Goal: Information Seeking & Learning: Learn about a topic

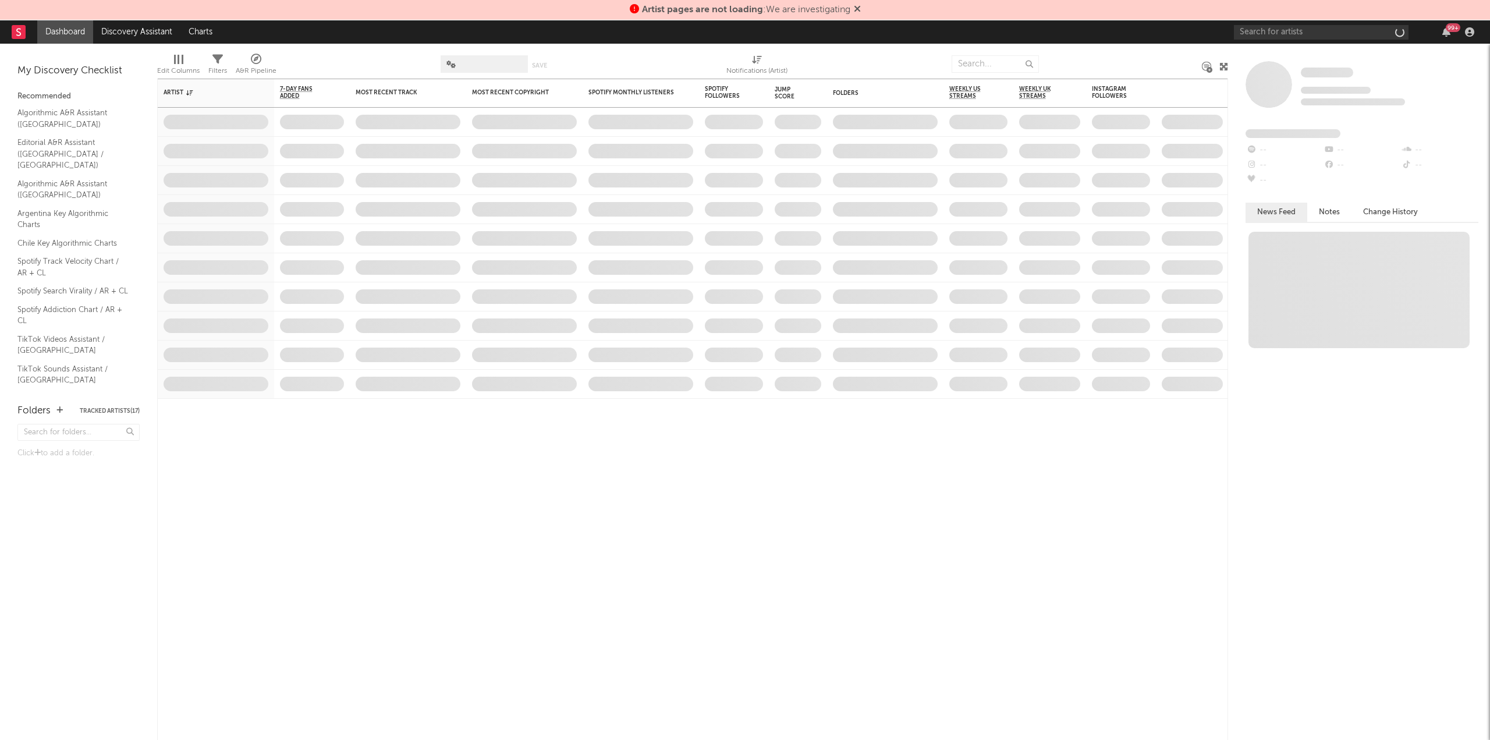
click at [857, 10] on icon at bounding box center [857, 8] width 7 height 9
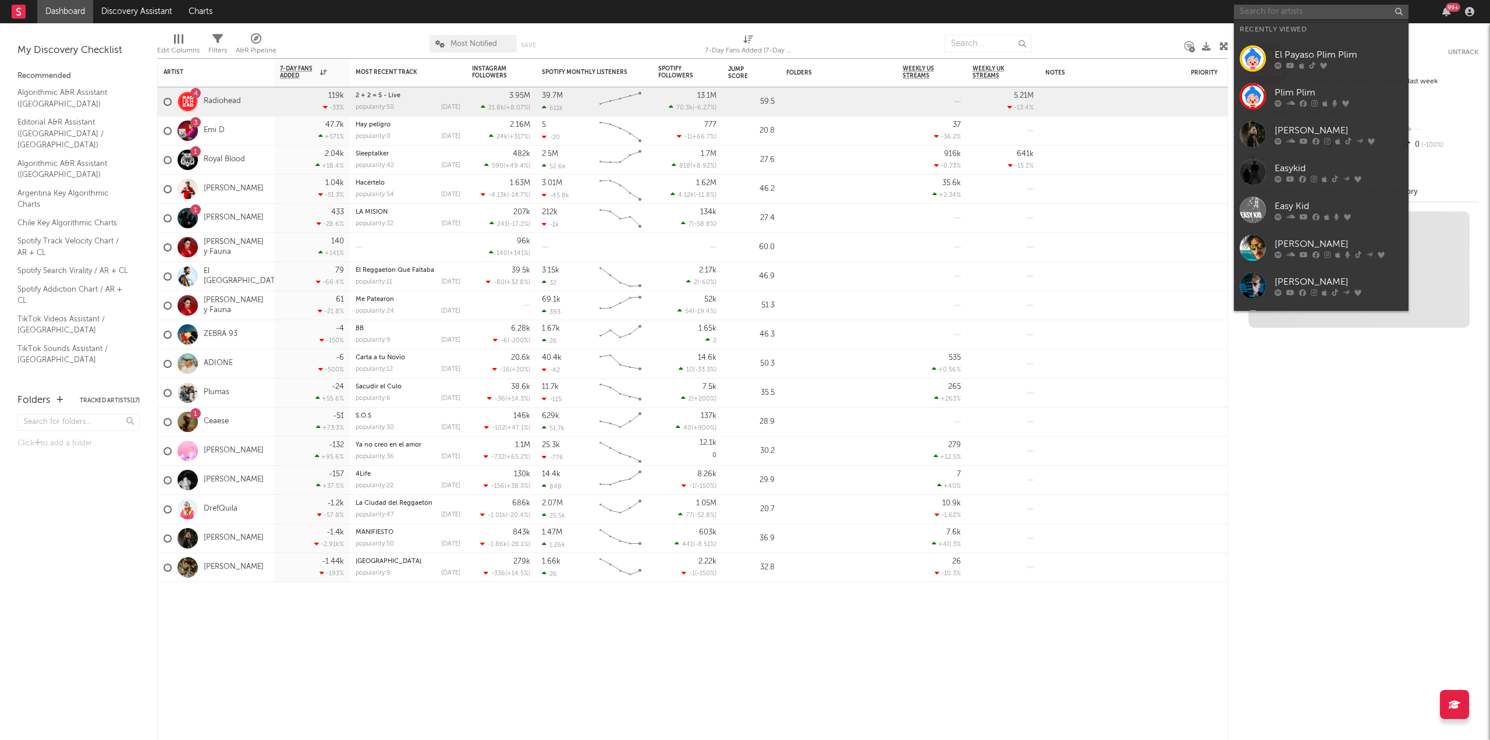
click at [1286, 10] on input "text" at bounding box center [1321, 12] width 175 height 15
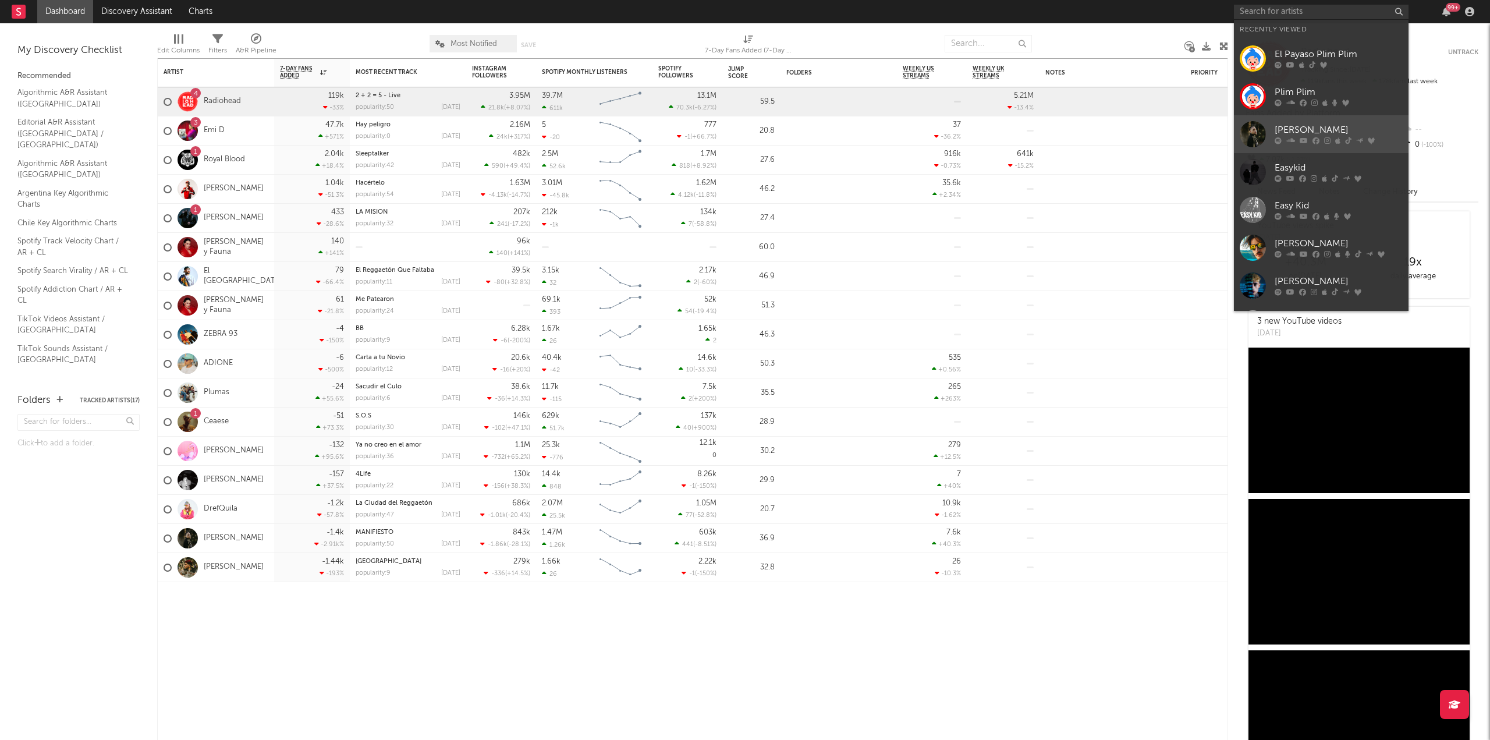
click at [1329, 129] on div "[PERSON_NAME]" at bounding box center [1339, 130] width 128 height 14
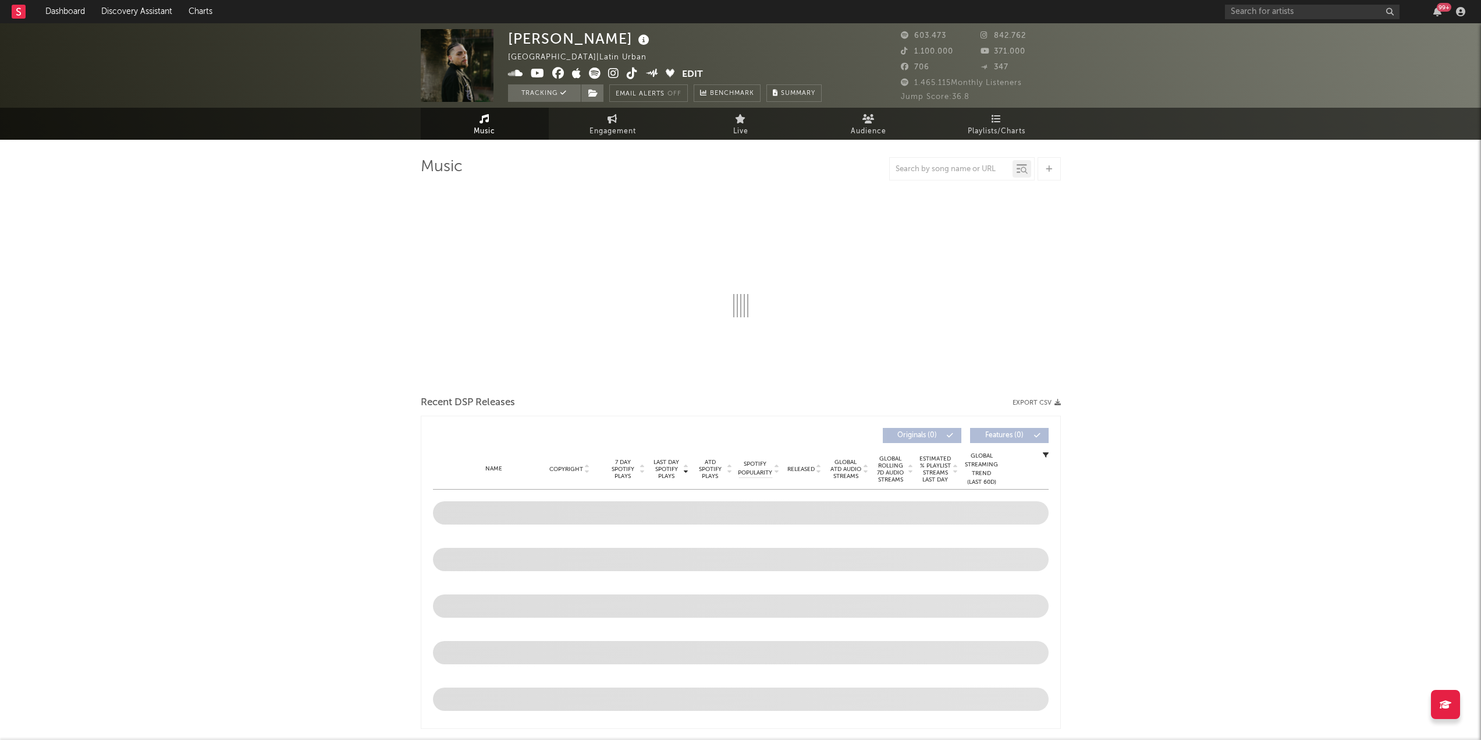
select select "6m"
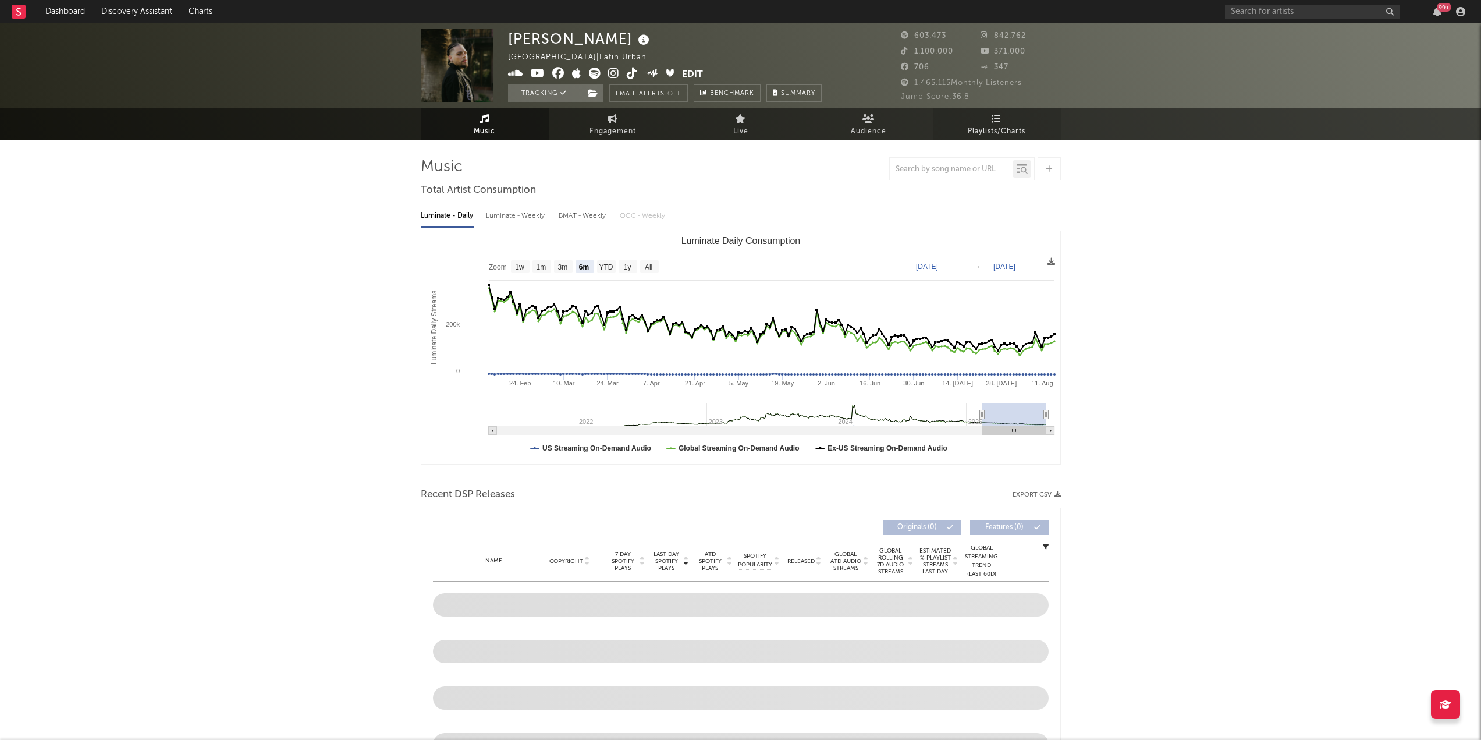
click at [1005, 127] on span "Playlists/Charts" at bounding box center [997, 132] width 58 height 14
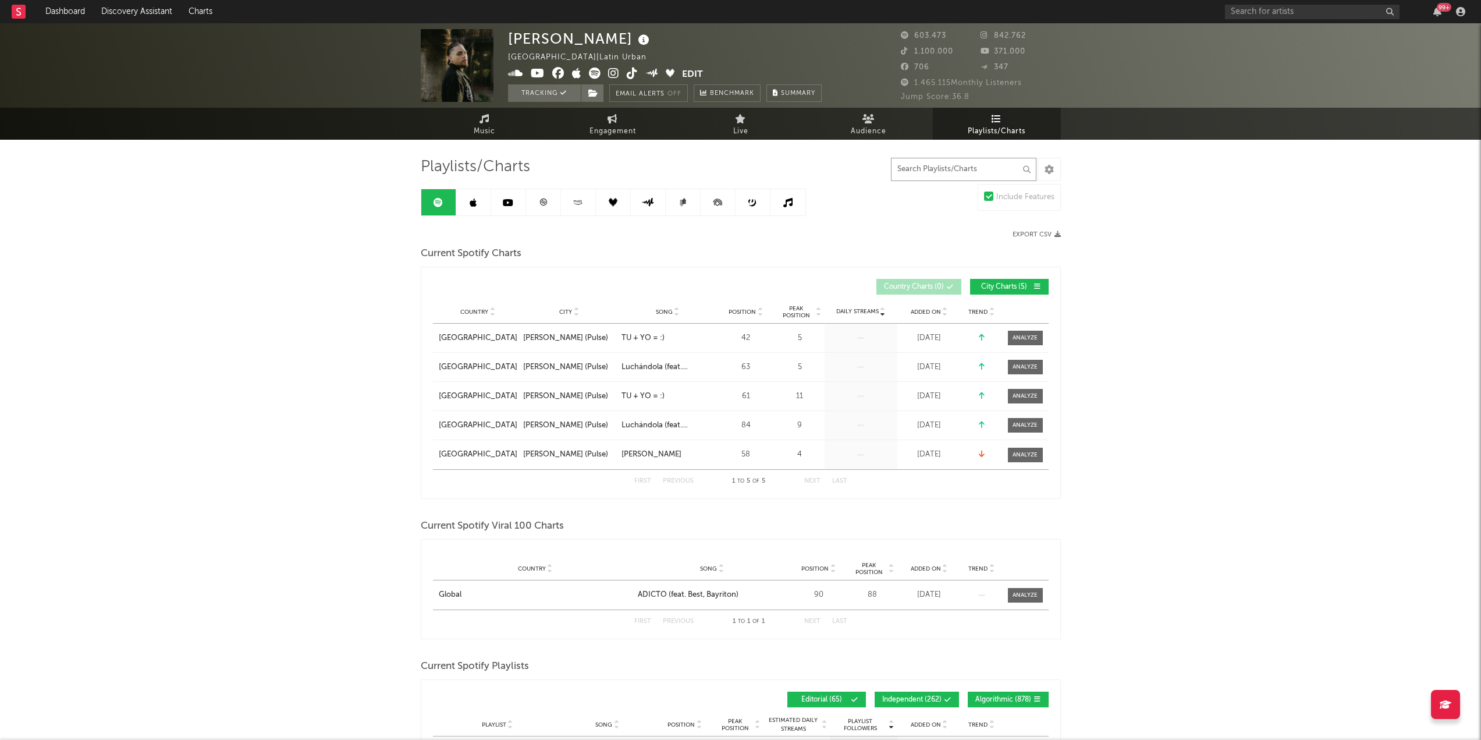
click at [977, 165] on input "text" at bounding box center [964, 169] width 146 height 23
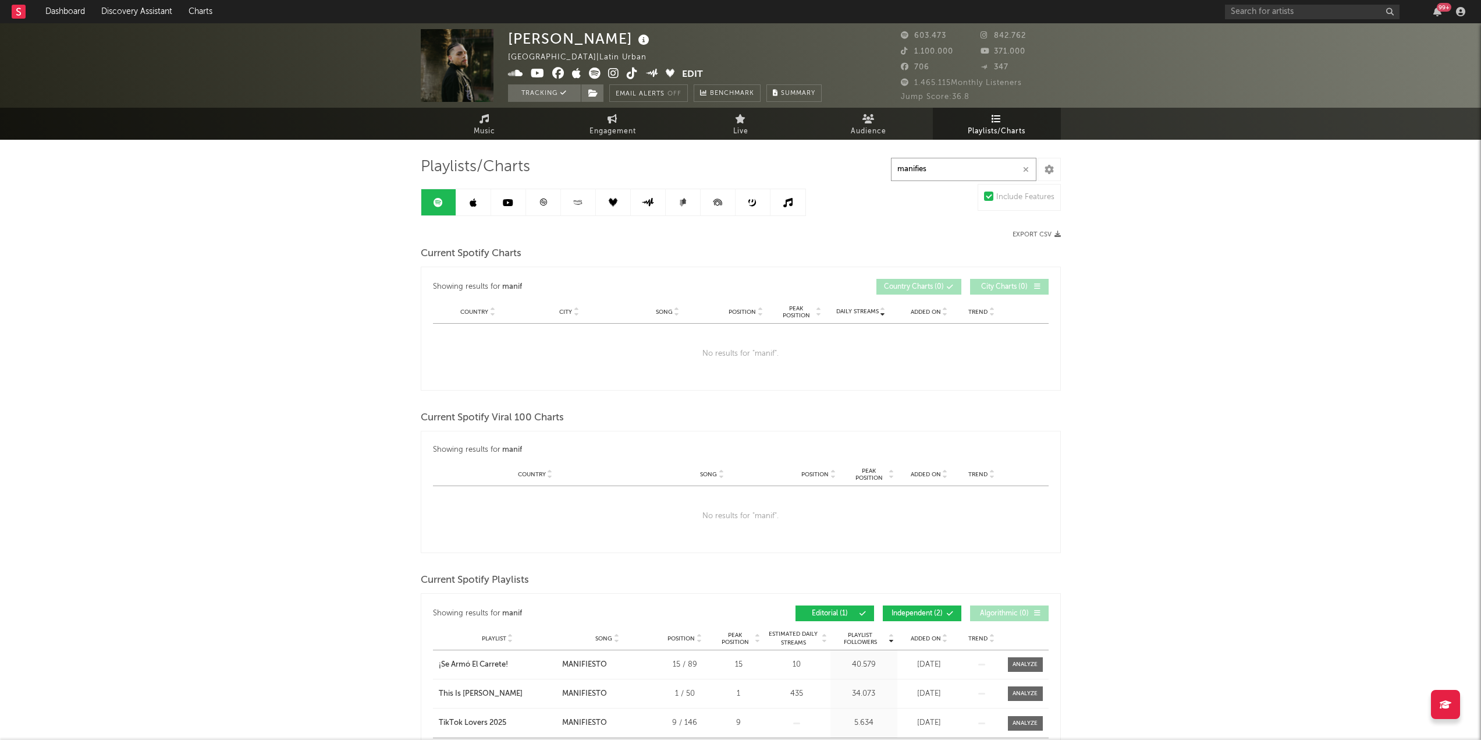
type input "manifiest"
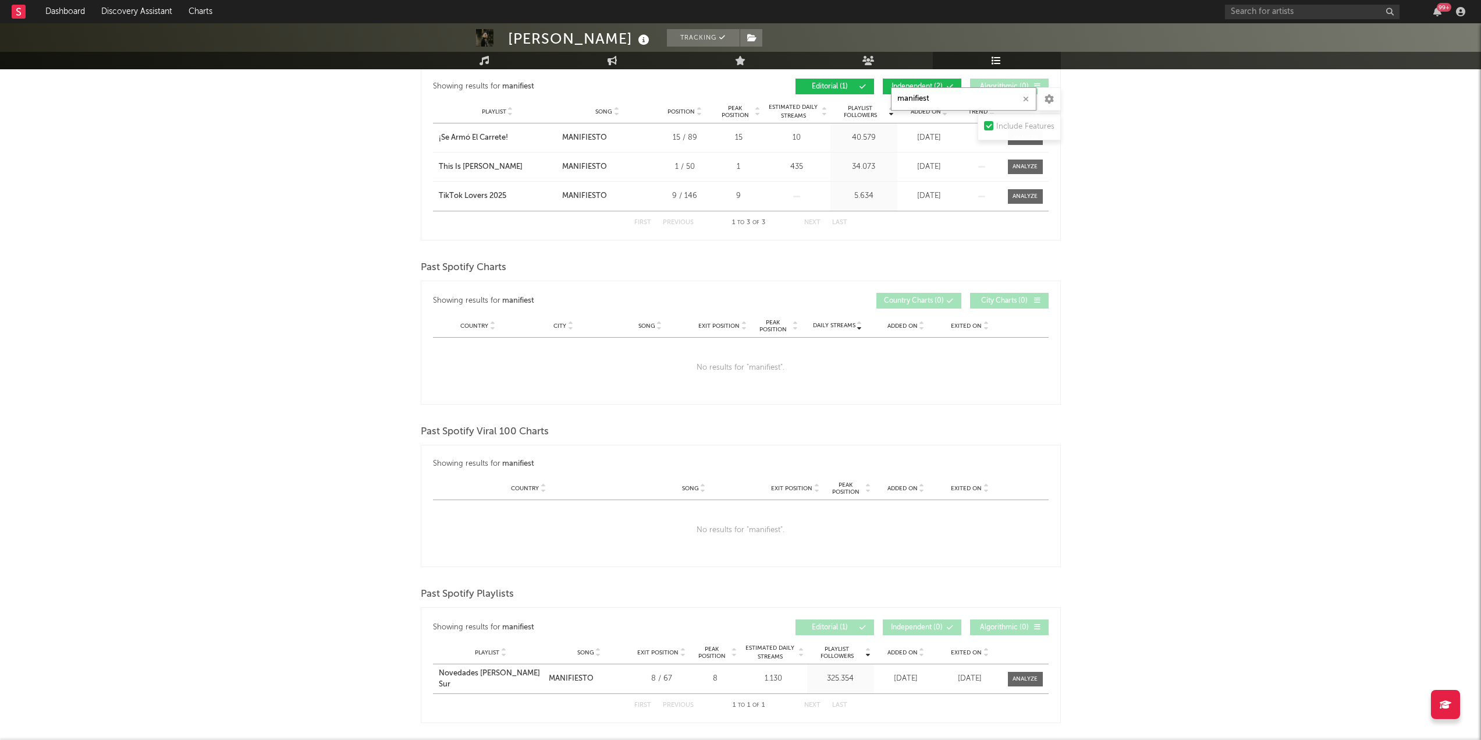
scroll to position [577, 0]
